Goal: Use online tool/utility: Use online tool/utility

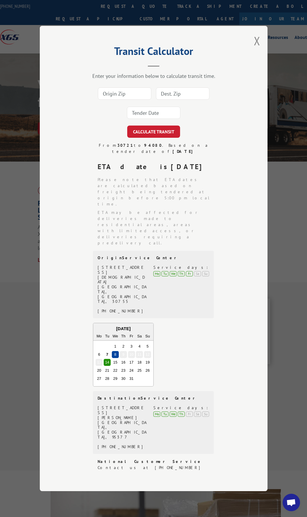
click at [125, 100] on input at bounding box center [124, 93] width 53 height 12
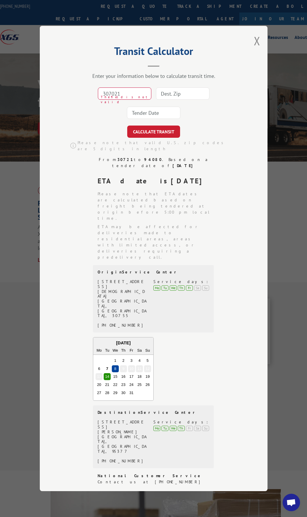
type input "307021"
type input "94607"
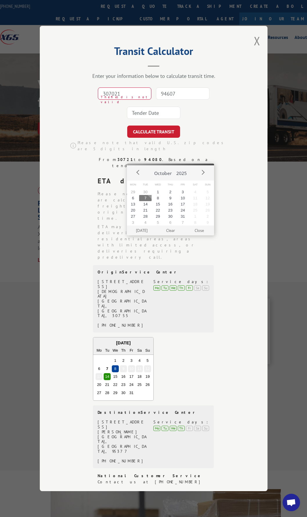
click at [146, 197] on button "7" at bounding box center [145, 198] width 12 height 6
type input "[DATE]"
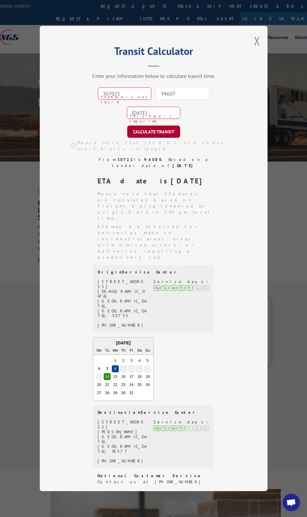
click at [147, 138] on button "CALCULATE TRANSIT" at bounding box center [153, 131] width 53 height 12
click at [112, 100] on input "307021" at bounding box center [124, 93] width 53 height 12
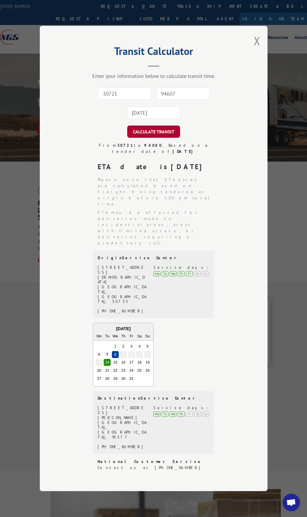
type input "30721"
click at [153, 138] on button "CALCULATE TRANSIT" at bounding box center [153, 131] width 53 height 12
click at [127, 125] on button "CALCULATE TRANSIT" at bounding box center [153, 131] width 53 height 12
